Goal: Task Accomplishment & Management: Complete application form

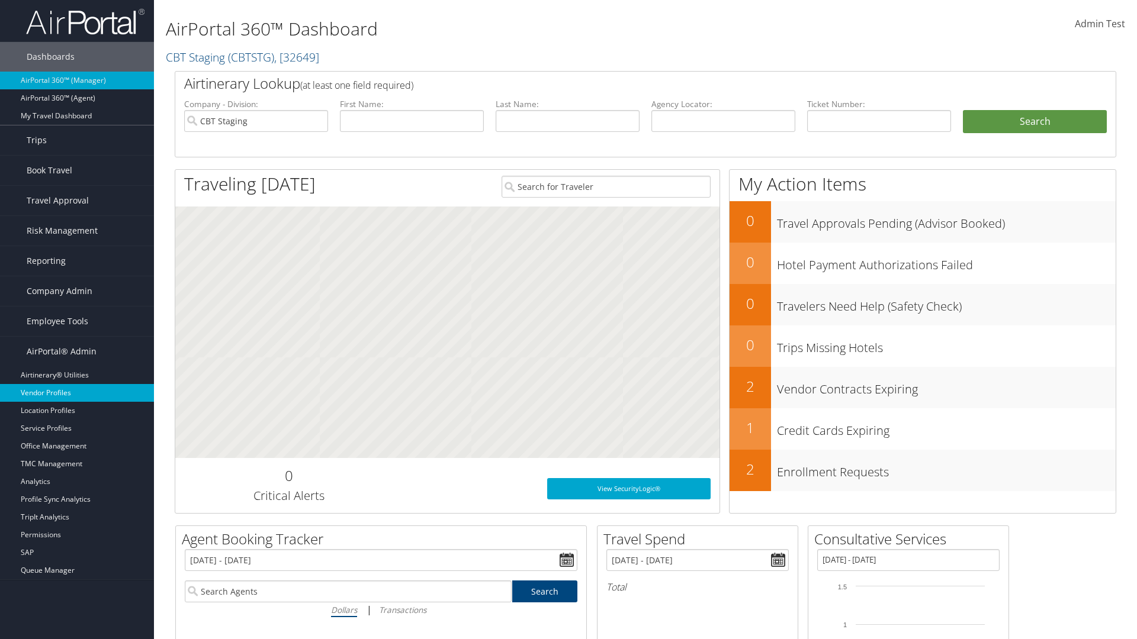
click at [77, 393] on link "Vendor Profiles" at bounding box center [77, 393] width 154 height 18
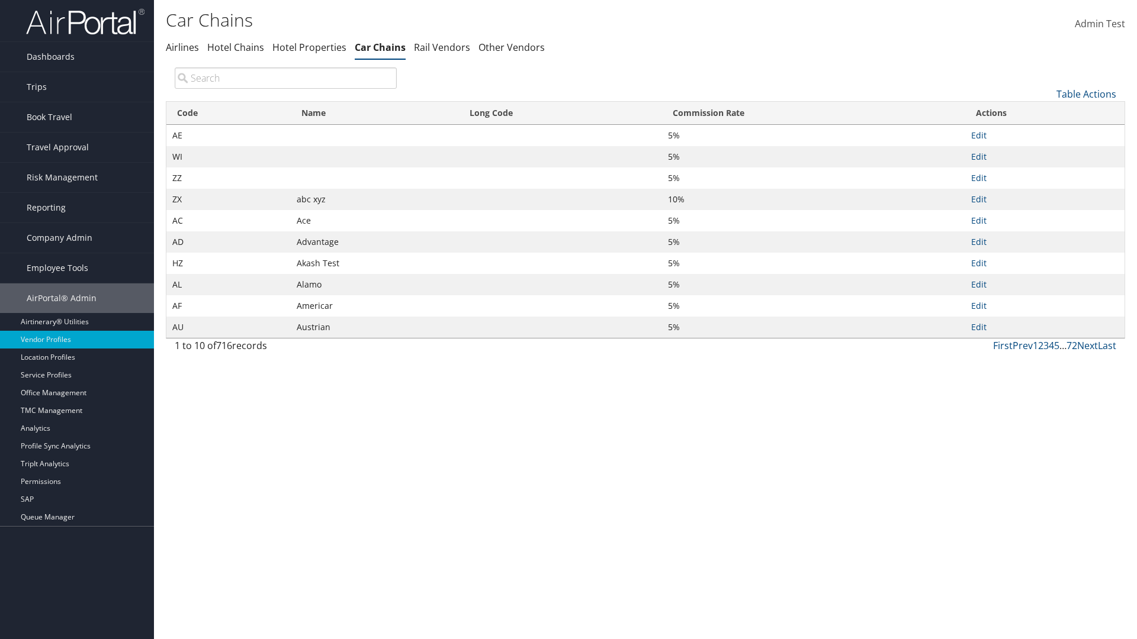
click at [1086, 94] on link "Table Actions" at bounding box center [1086, 94] width 60 height 13
click at [1046, 112] on link "New Record" at bounding box center [1047, 112] width 156 height 20
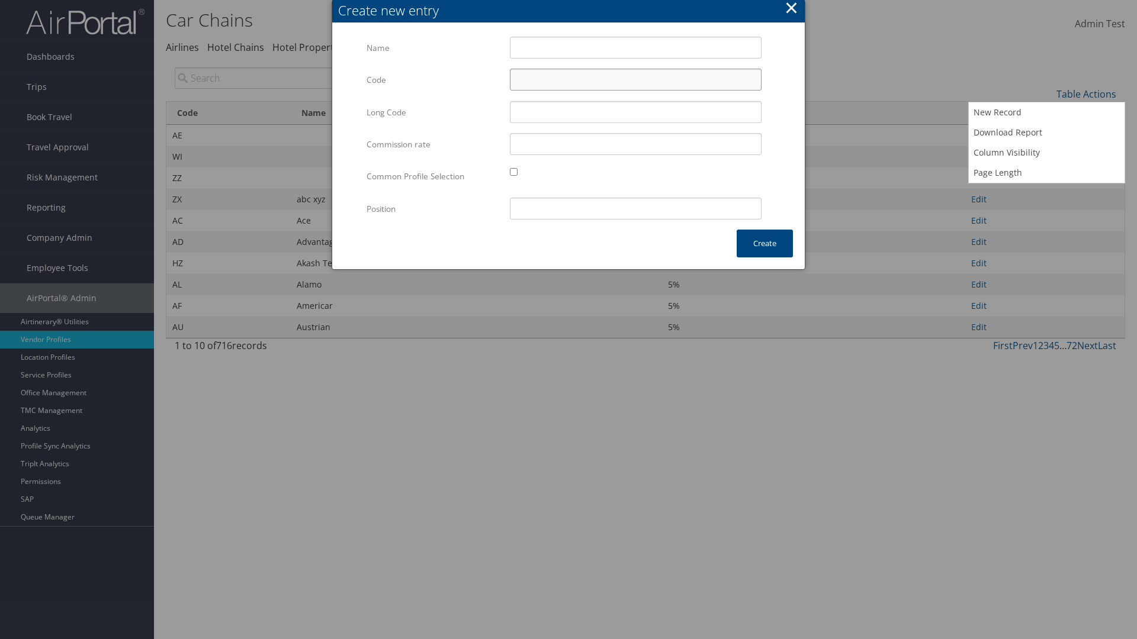
click at [635, 79] on input "Code" at bounding box center [636, 80] width 252 height 22
type input "*a"
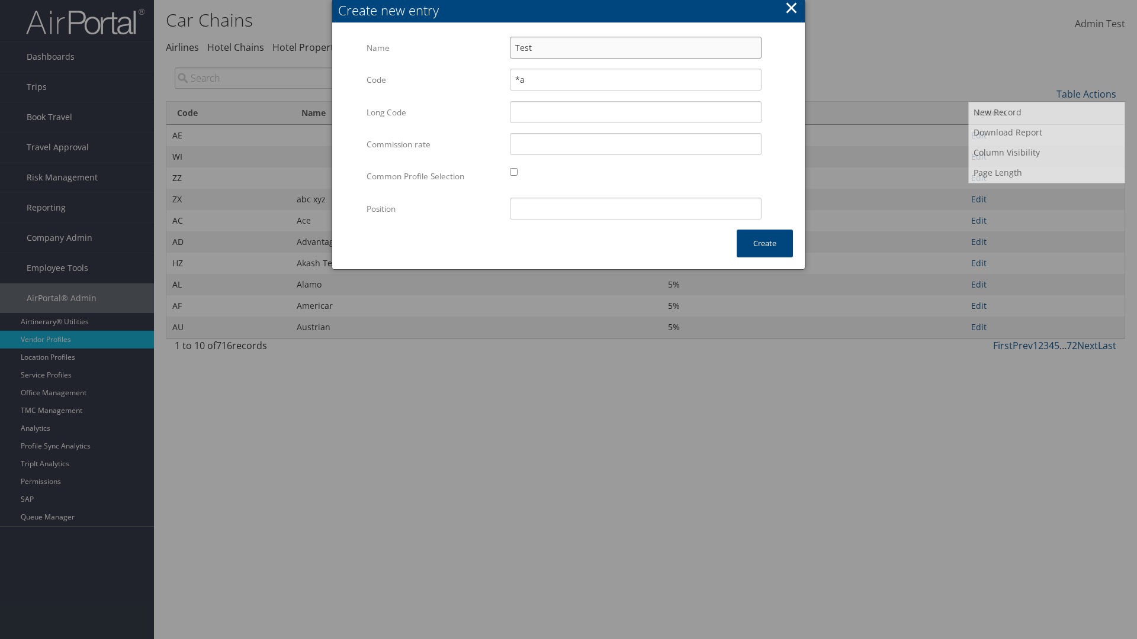
click at [635, 47] on input "Test" at bounding box center [636, 48] width 252 height 22
type input "Test"
type input "test"
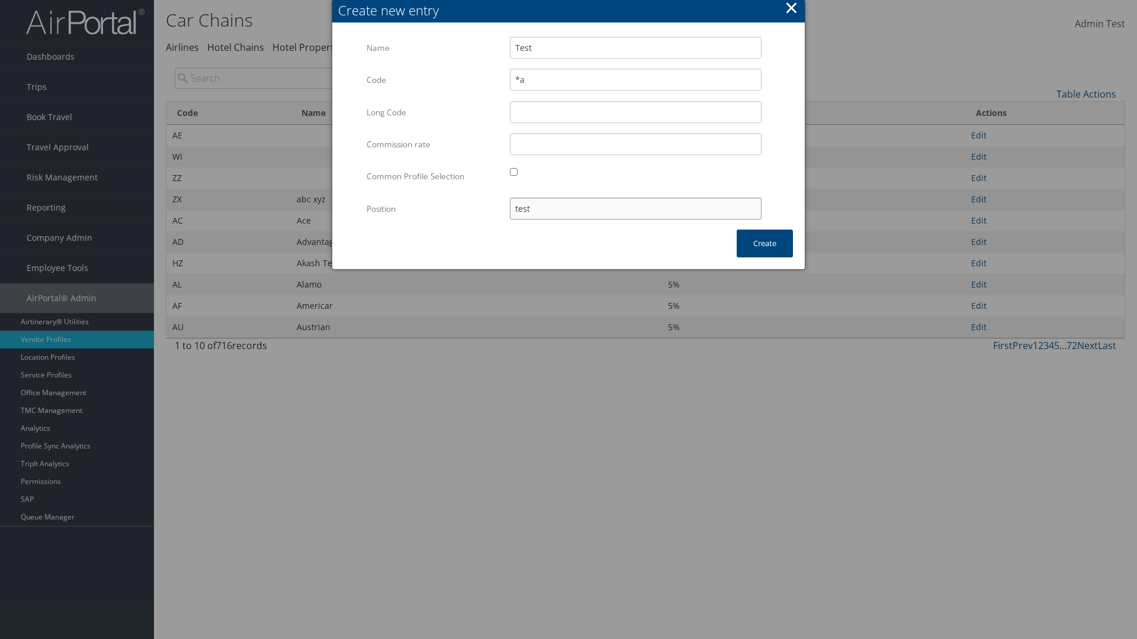
type input "*a"
type input "test"
click at [764, 243] on button "Create" at bounding box center [765, 244] width 56 height 28
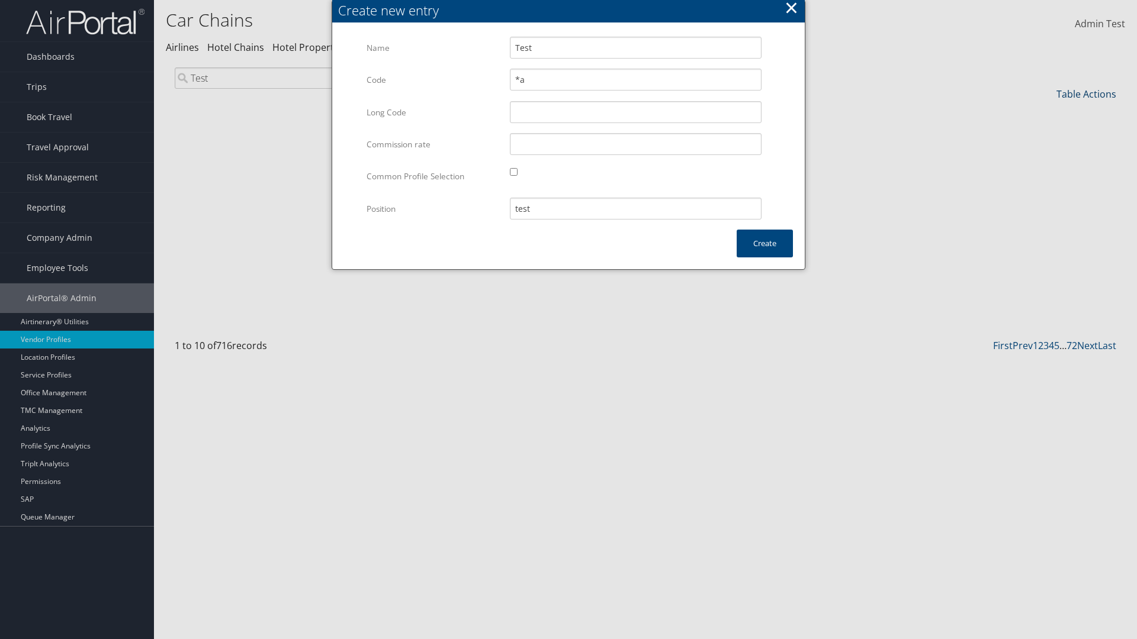
type input "Test"
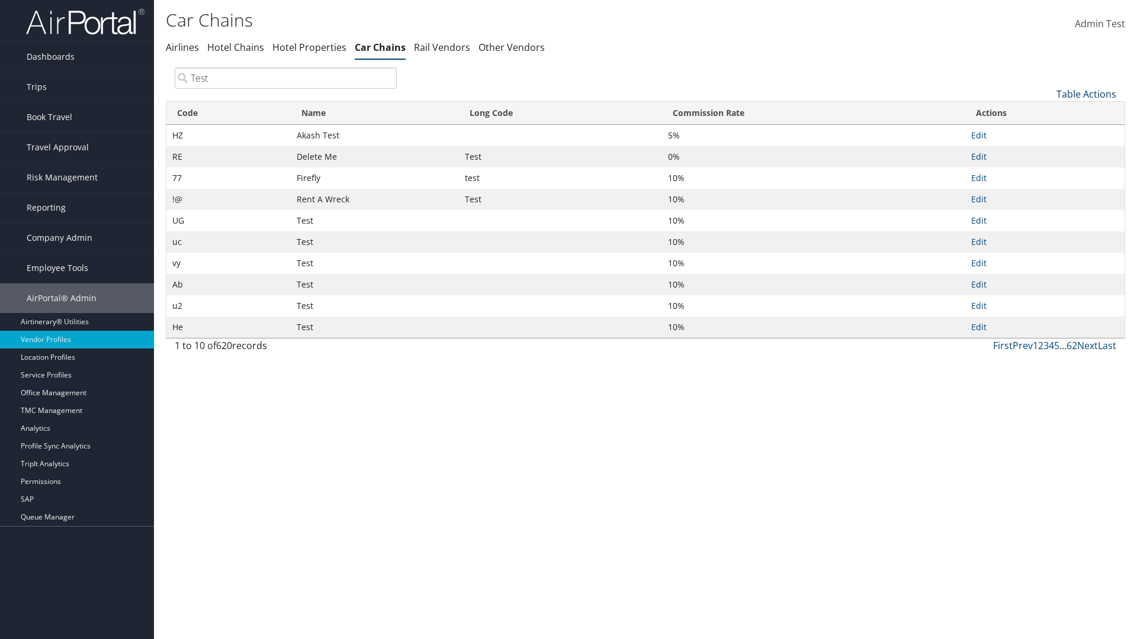
click at [1086, 94] on link "Table Actions" at bounding box center [1086, 94] width 60 height 13
click at [1046, 152] on link "Column Visibility" at bounding box center [1047, 153] width 156 height 20
click at [1046, 113] on link "Code" at bounding box center [1047, 114] width 156 height 20
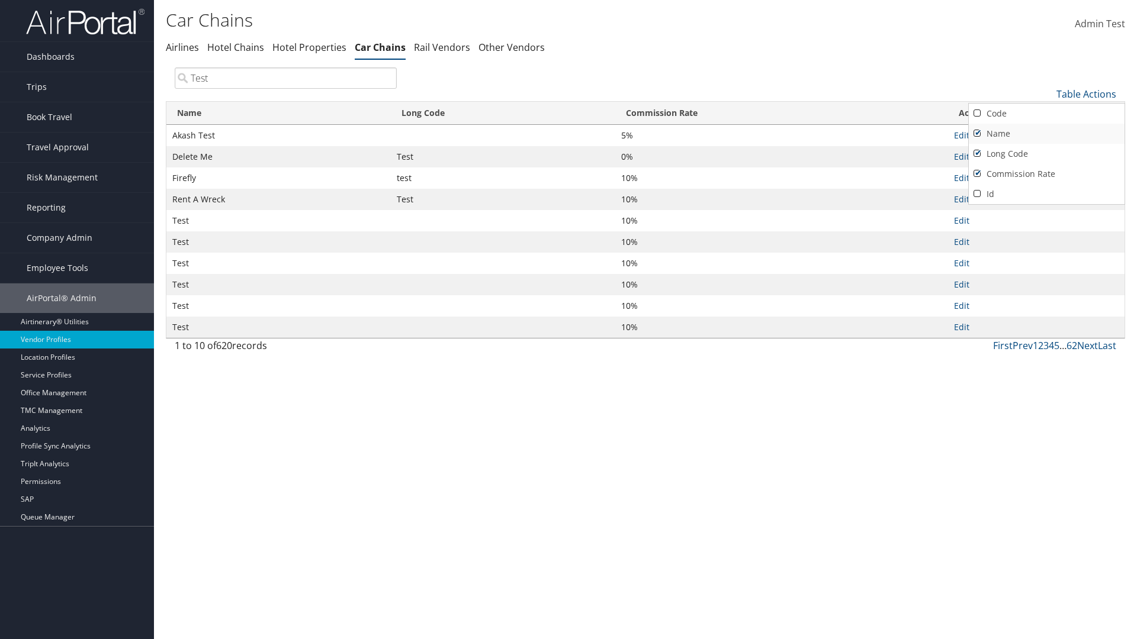
click at [1046, 133] on link "Name" at bounding box center [1047, 134] width 156 height 20
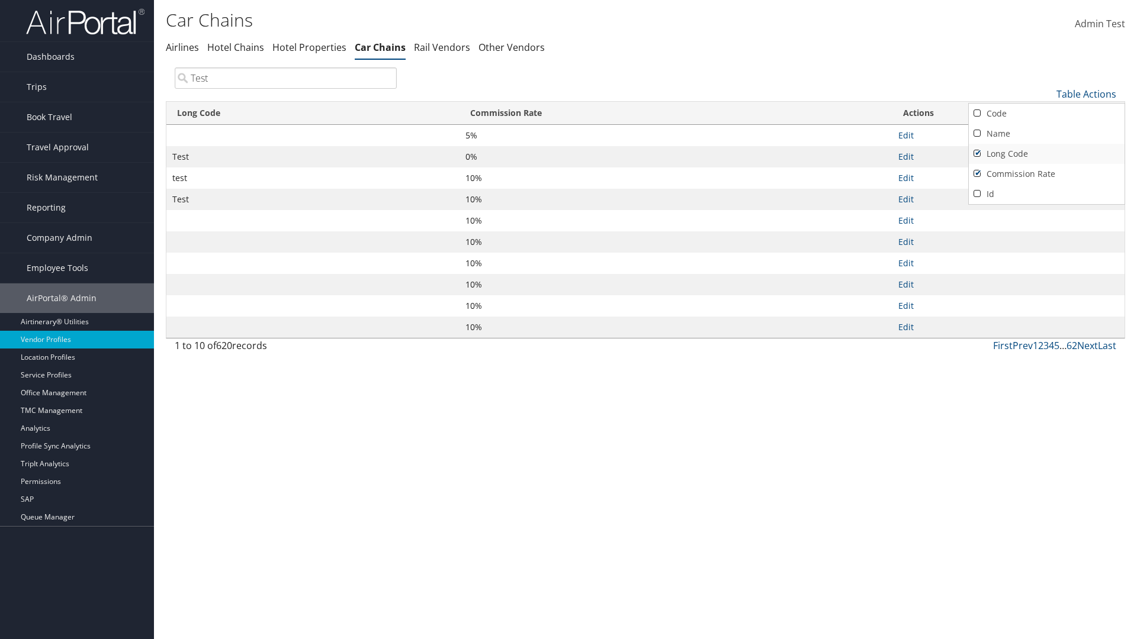
click at [1046, 153] on link "Long Code" at bounding box center [1047, 154] width 156 height 20
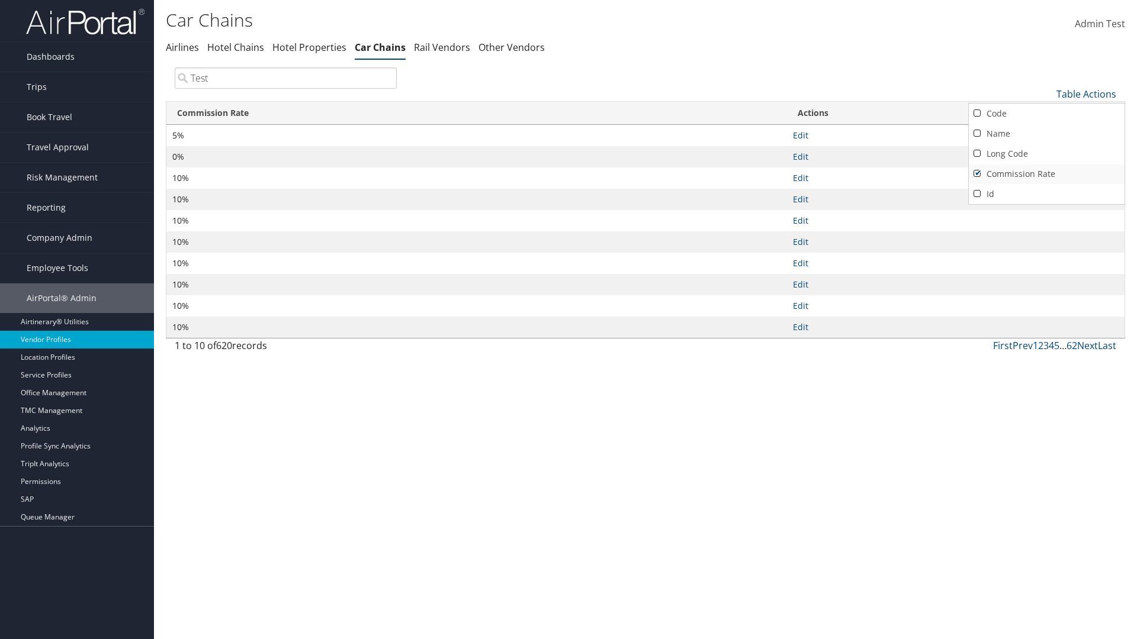
click at [1046, 173] on link "Commission Rate" at bounding box center [1047, 174] width 156 height 20
click at [568, 320] on div at bounding box center [568, 319] width 1137 height 639
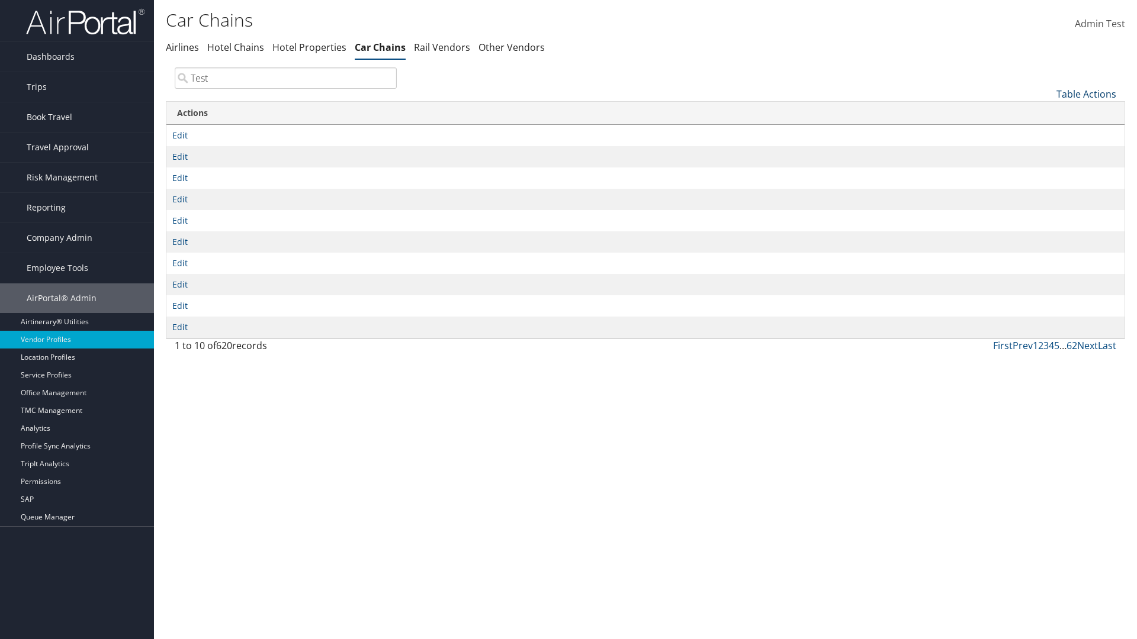
click at [1086, 94] on link "Table Actions" at bounding box center [1086, 94] width 60 height 13
click at [1046, 113] on link "Code" at bounding box center [1047, 114] width 156 height 20
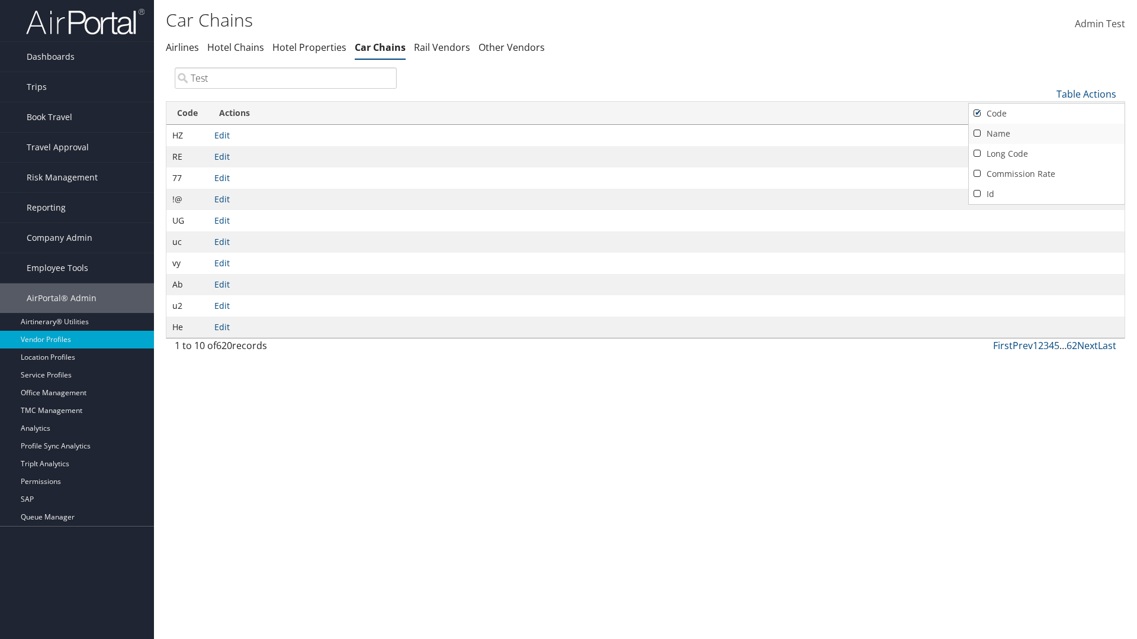
click at [1046, 133] on link "Name" at bounding box center [1047, 134] width 156 height 20
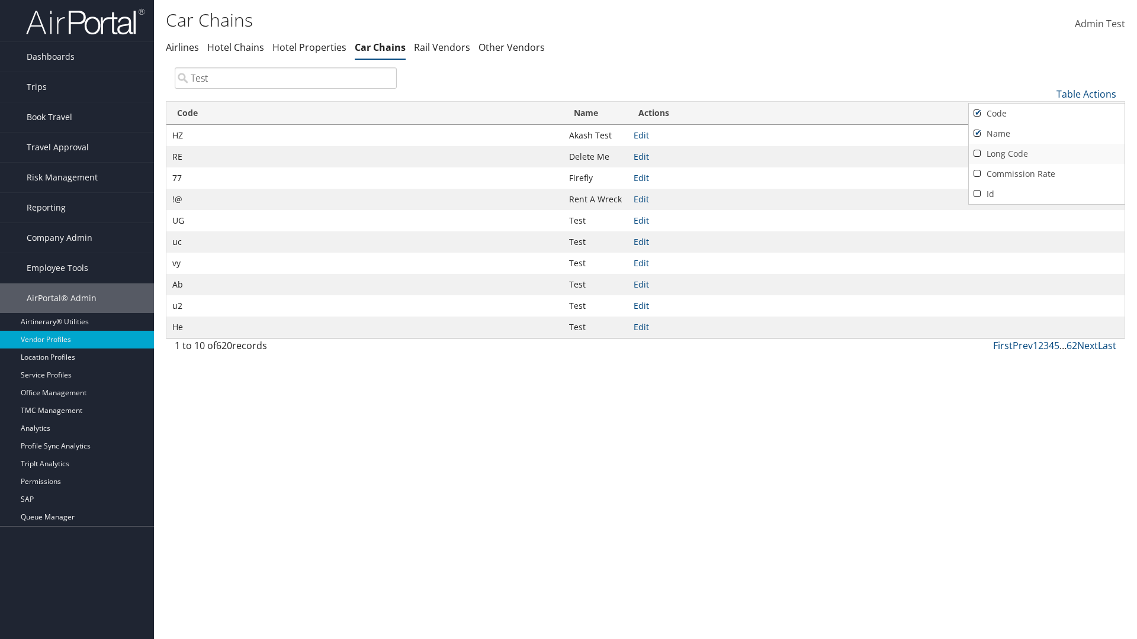
click at [1046, 153] on link "Long Code" at bounding box center [1047, 154] width 156 height 20
click at [1046, 173] on link "Commission Rate" at bounding box center [1047, 174] width 156 height 20
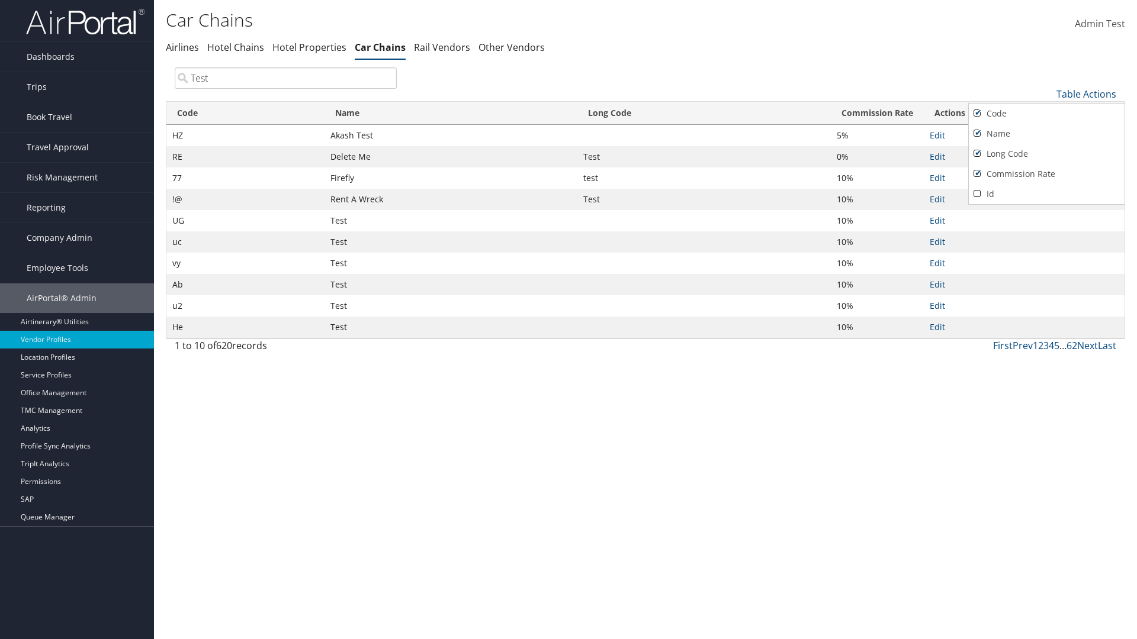
click at [568, 320] on div at bounding box center [568, 319] width 1137 height 639
